Goal: Complete application form

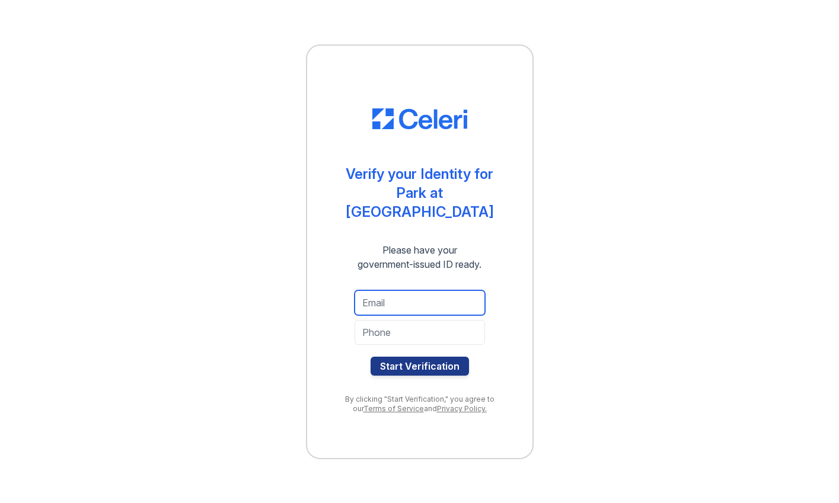
click at [409, 302] on input "email" at bounding box center [420, 302] width 130 height 25
type input "[EMAIL_ADDRESS][DOMAIN_NAME]"
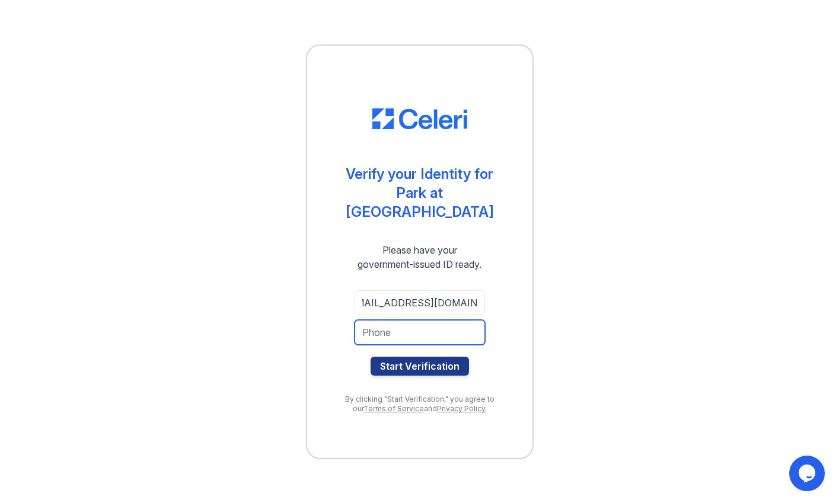
scroll to position [0, 0]
type input "7326937561"
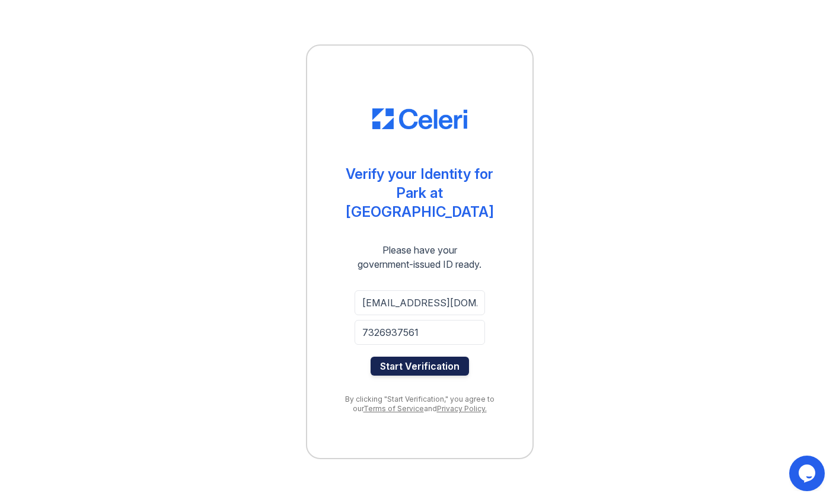
click at [414, 357] on button "Start Verification" at bounding box center [420, 366] width 98 height 19
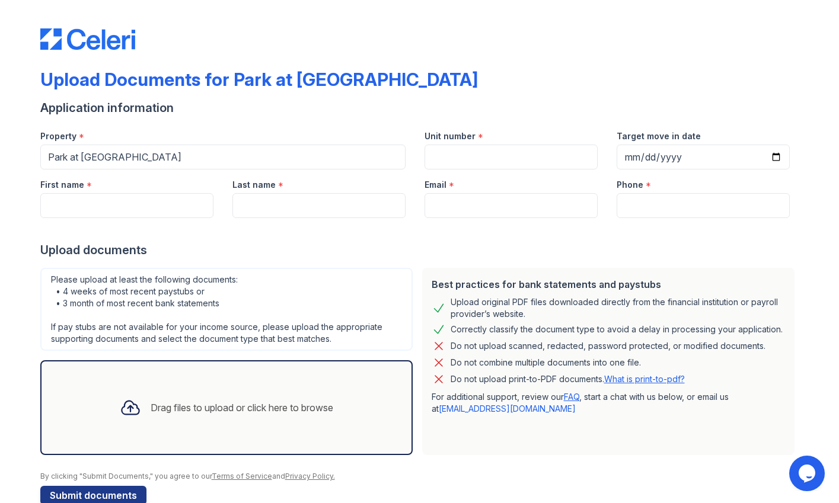
scroll to position [25, 0]
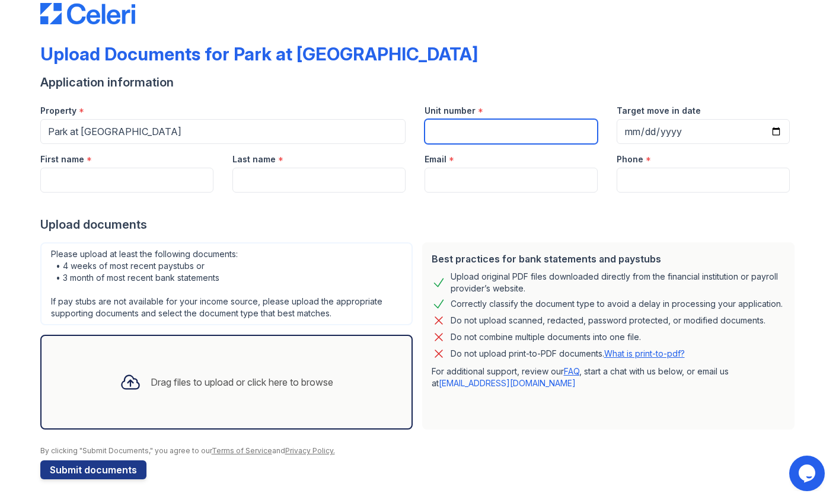
click at [465, 125] on input "Unit number" at bounding box center [510, 131] width 173 height 25
type input "1213"
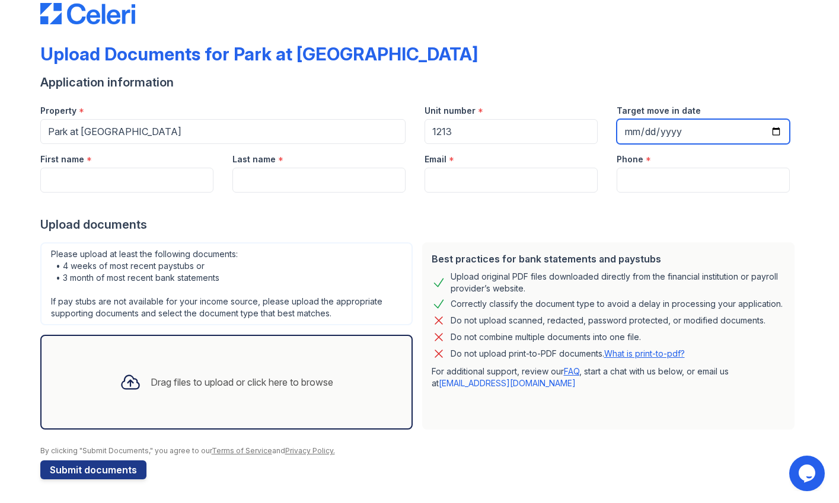
click at [668, 132] on input "Target move in date" at bounding box center [703, 131] width 173 height 25
click at [634, 130] on input "Target move in date" at bounding box center [703, 131] width 173 height 25
click at [625, 127] on input "Target move in date" at bounding box center [703, 131] width 173 height 25
type input "2025-09-13"
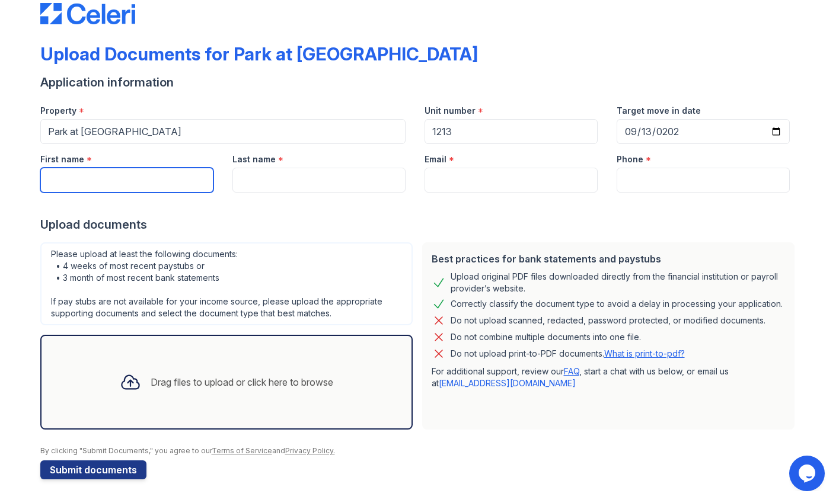
click at [86, 176] on input "First name" at bounding box center [126, 180] width 173 height 25
type input "Bharath"
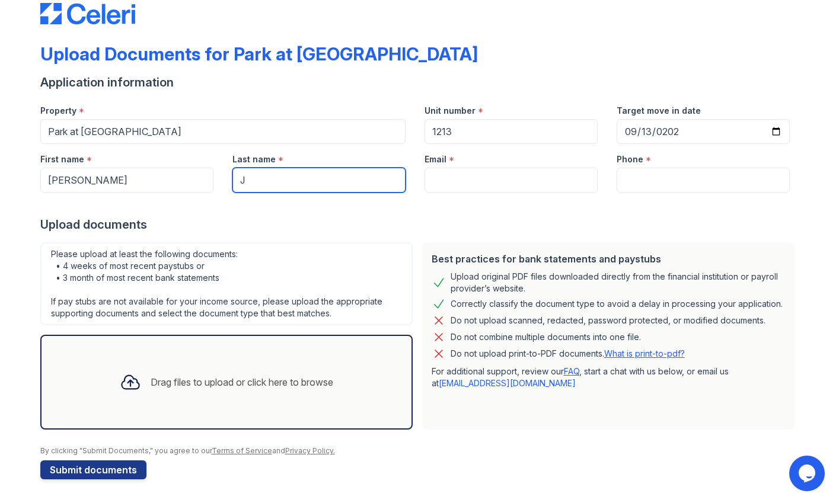
type input "Jagini"
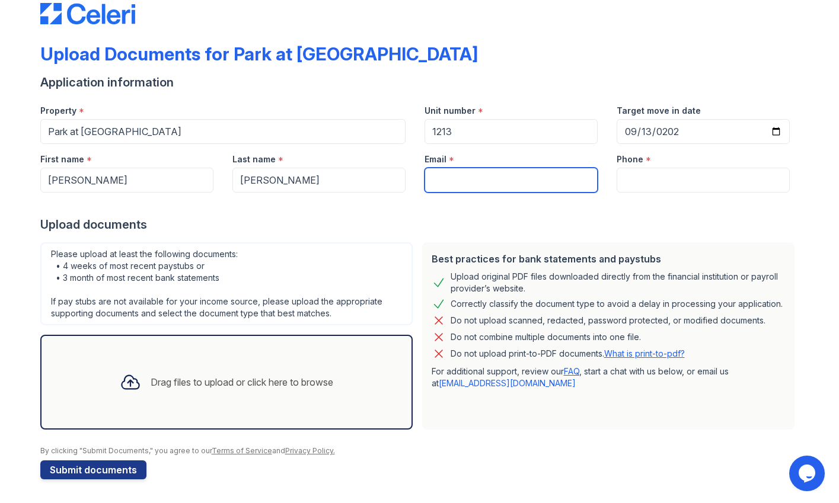
click at [472, 175] on input "Email" at bounding box center [510, 180] width 173 height 25
type input "[EMAIL_ADDRESS][DOMAIN_NAME]"
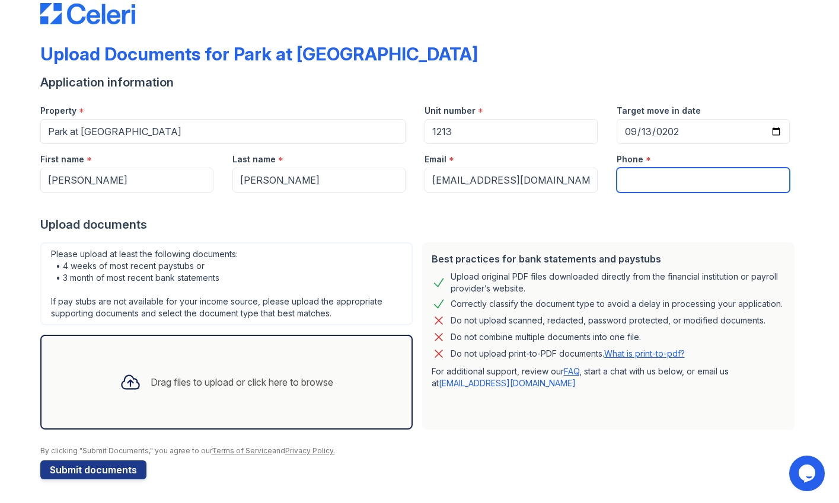
click at [662, 184] on input "Phone" at bounding box center [703, 180] width 173 height 25
type input "+17326937561"
click at [122, 381] on icon at bounding box center [130, 383] width 17 height 14
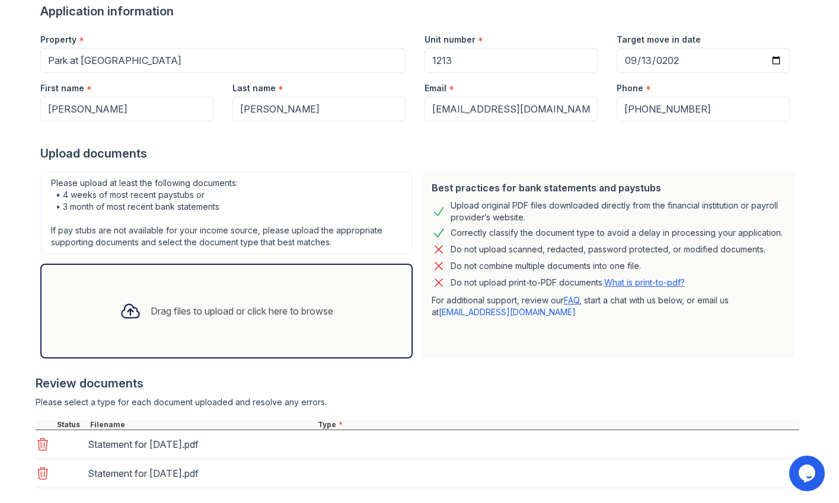
scroll to position [162, 0]
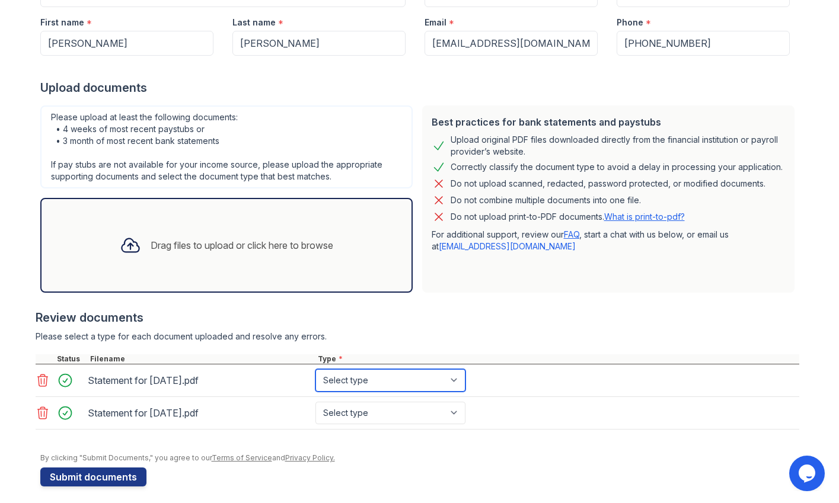
click at [373, 380] on select "Select type Paystub Bank Statement Offer Letter Tax Documents Benefit Award Let…" at bounding box center [390, 380] width 150 height 23
select select "paystub"
click at [315, 369] on select "Select type Paystub Bank Statement Offer Letter Tax Documents Benefit Award Let…" at bounding box center [390, 380] width 150 height 23
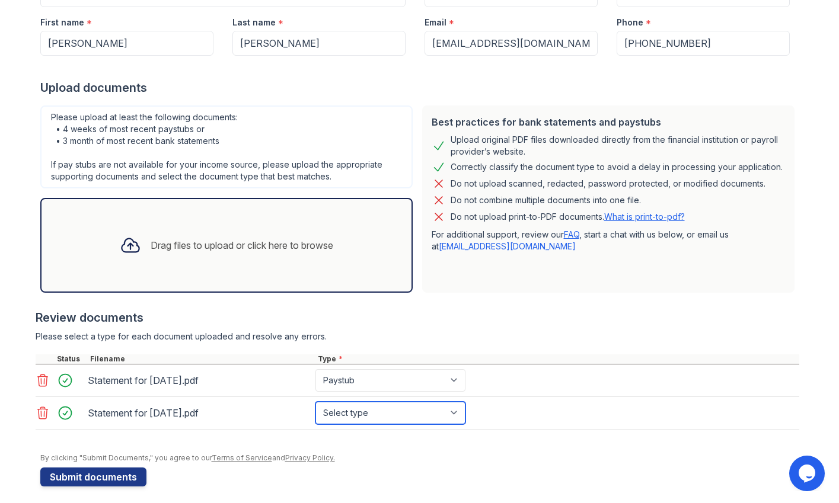
click at [363, 410] on select "Select type Paystub Bank Statement Offer Letter Tax Documents Benefit Award Let…" at bounding box center [390, 413] width 150 height 23
select select "paystub"
click at [315, 402] on select "Select type Paystub Bank Statement Offer Letter Tax Documents Benefit Award Let…" at bounding box center [390, 413] width 150 height 23
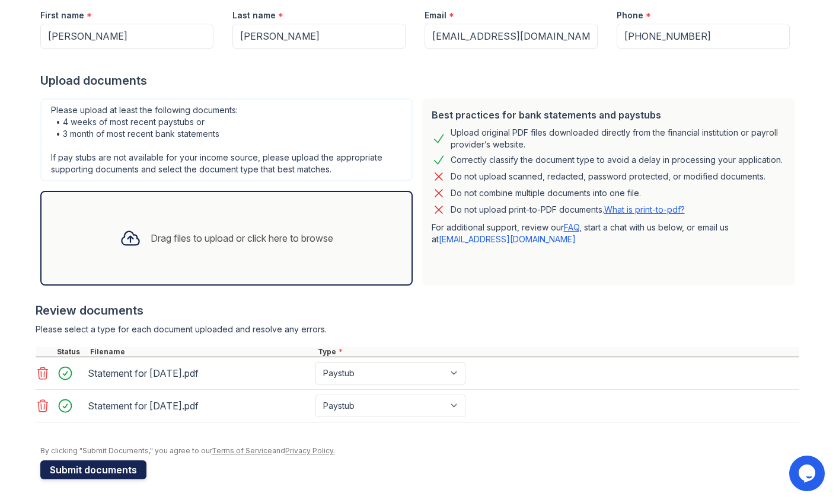
click at [43, 466] on button "Submit documents" at bounding box center [93, 470] width 106 height 19
